Goal: Information Seeking & Learning: Find specific page/section

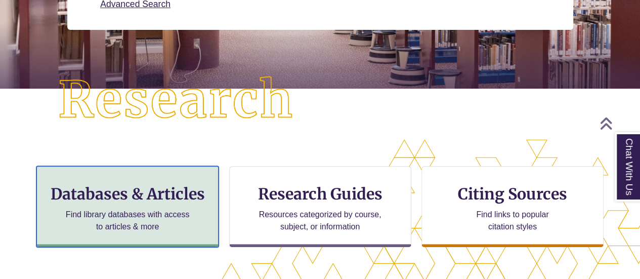
click at [168, 199] on h3 "Databases & Articles" at bounding box center [127, 193] width 165 height 19
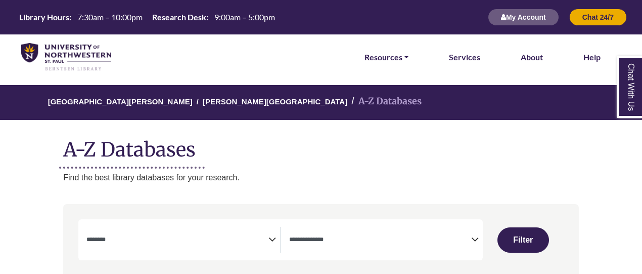
select select "Database Subject Filter"
select select "Database Types Filter"
select select "Database Subject Filter"
select select "Database Types Filter"
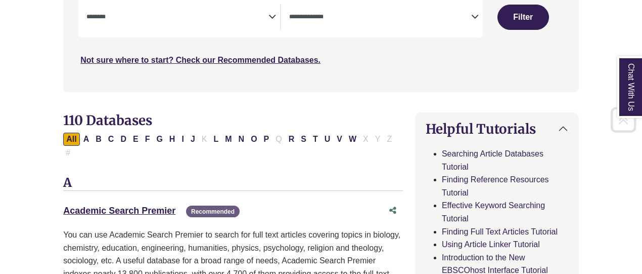
scroll to position [223, 0]
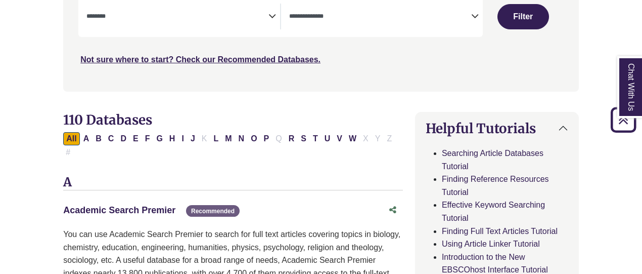
click at [159, 205] on link "Academic Search Premier This link opens in a new window" at bounding box center [119, 210] width 112 height 10
